Goal: Information Seeking & Learning: Learn about a topic

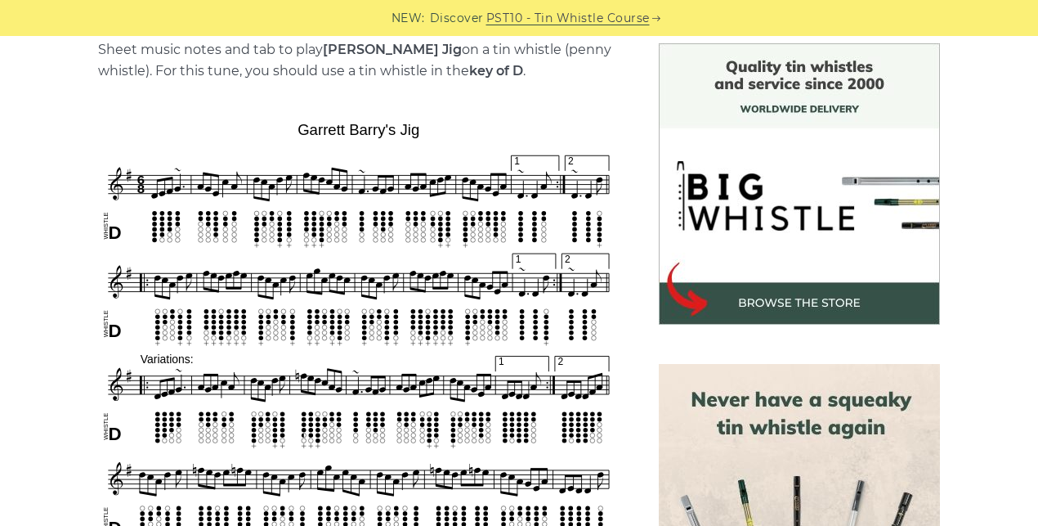
scroll to position [464, 0]
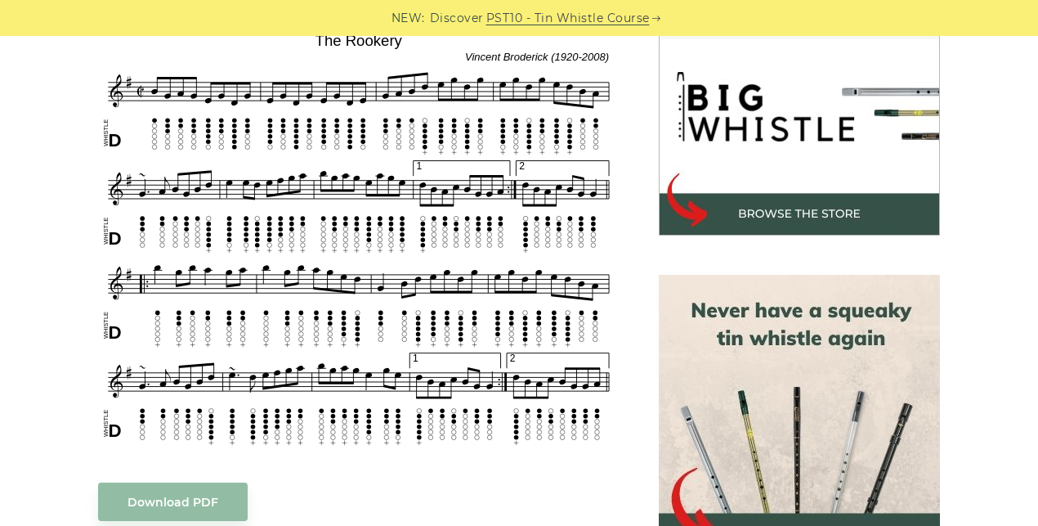
scroll to position [515, 0]
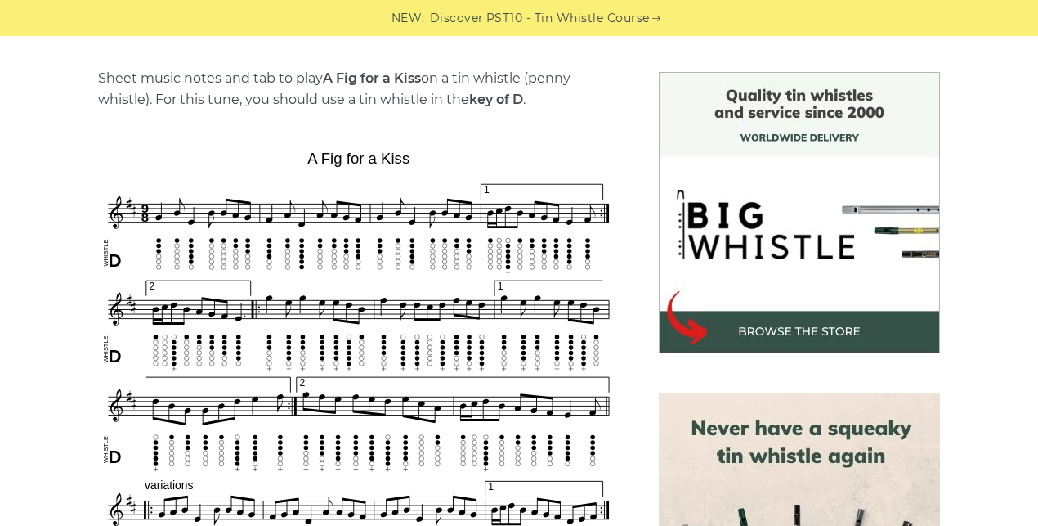
scroll to position [387, 0]
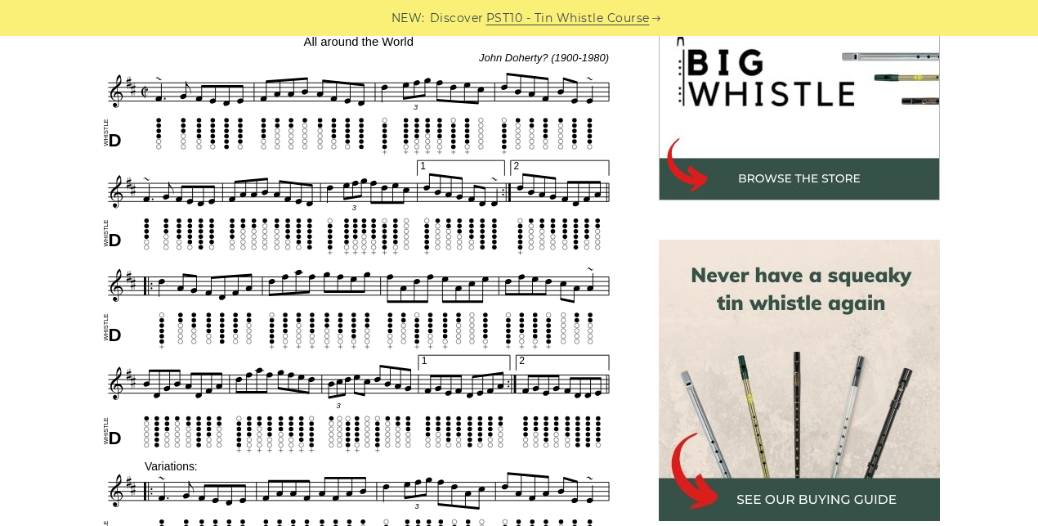
scroll to position [546, 0]
